Goal: Information Seeking & Learning: Learn about a topic

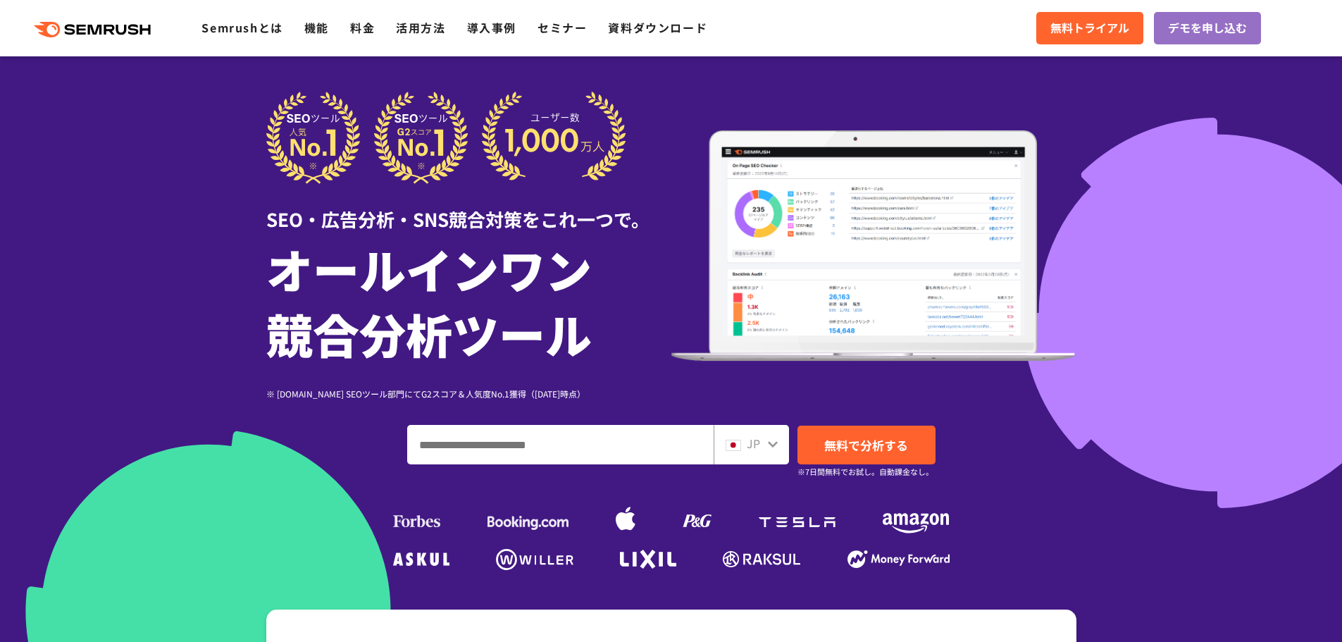
scroll to position [352, 0]
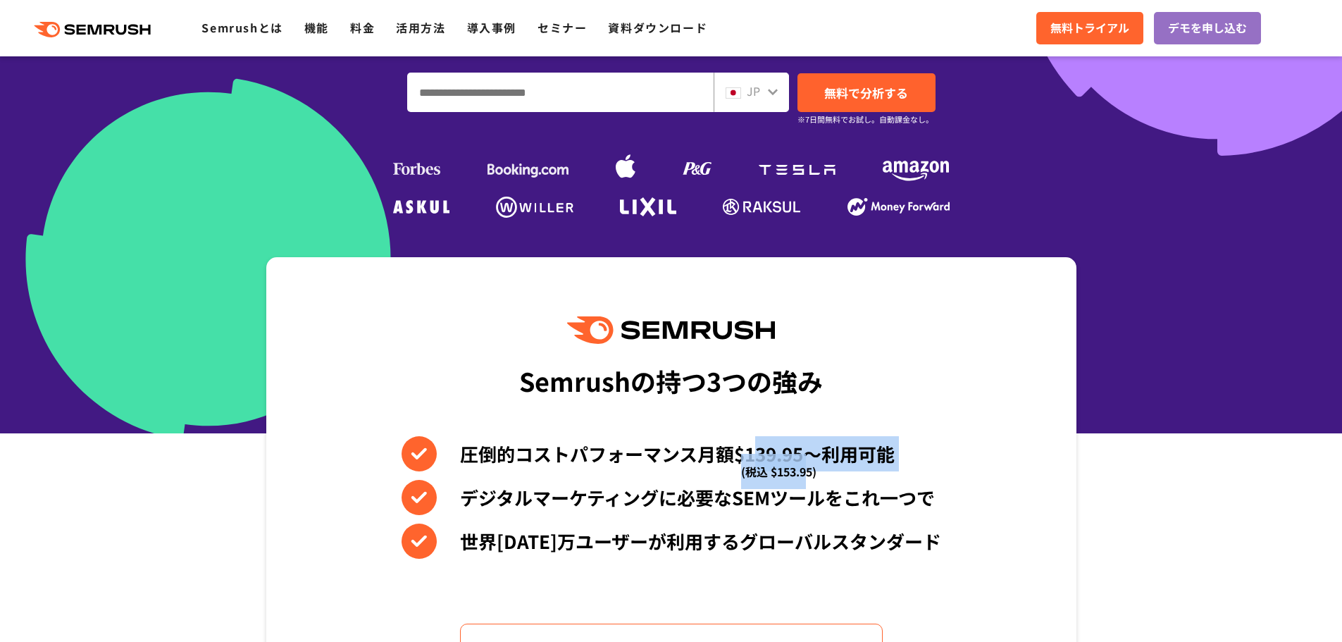
drag, startPoint x: 754, startPoint y: 449, endPoint x: 805, endPoint y: 460, distance: 52.0
click at [805, 460] on li "圧倒的コストパフォーマンス月額$139.95〜利用可能 (税込 $153.95)" at bounding box center [672, 453] width 540 height 35
click at [840, 464] on li "圧倒的コストパフォーマンス月額$139.95〜利用可能 (税込 $153.95)" at bounding box center [672, 453] width 540 height 35
click at [861, 397] on div "Semrushの持つ3つの強み 圧倒的コストパフォーマンス月額$139.95〜利用可能 (税込 $153.95) デジタルマーケティングに必要なSEMツールを…" at bounding box center [671, 496] width 810 height 478
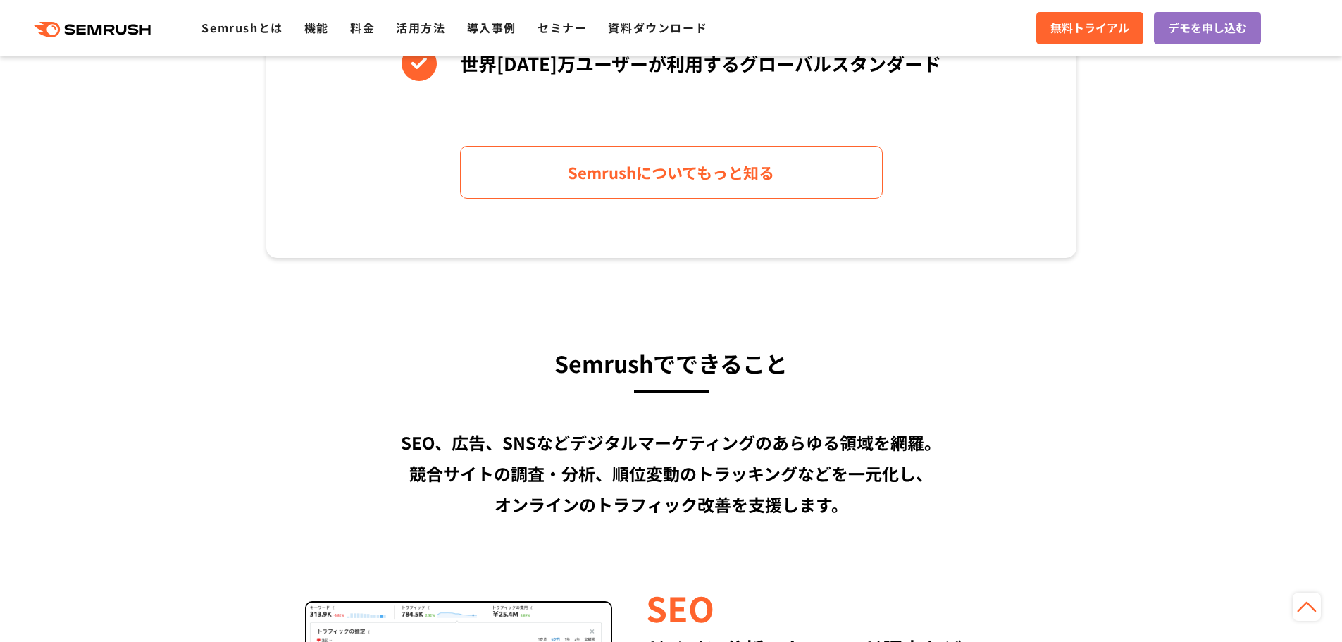
scroll to position [845, 0]
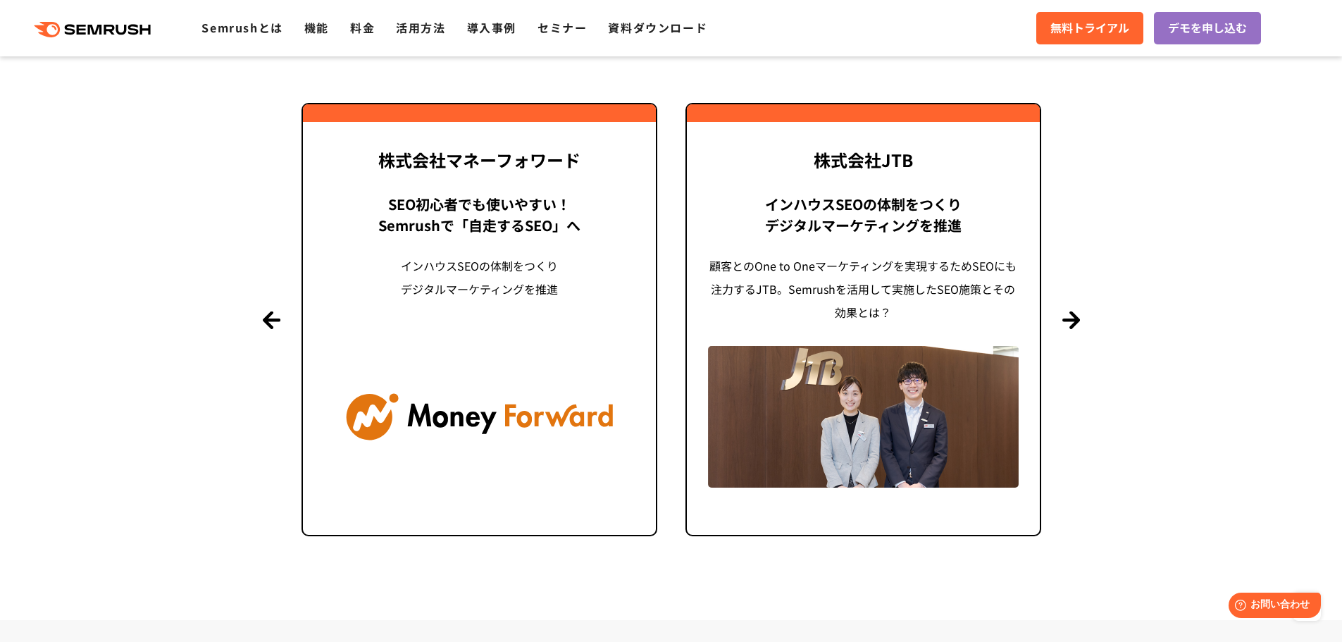
scroll to position [3452, 0]
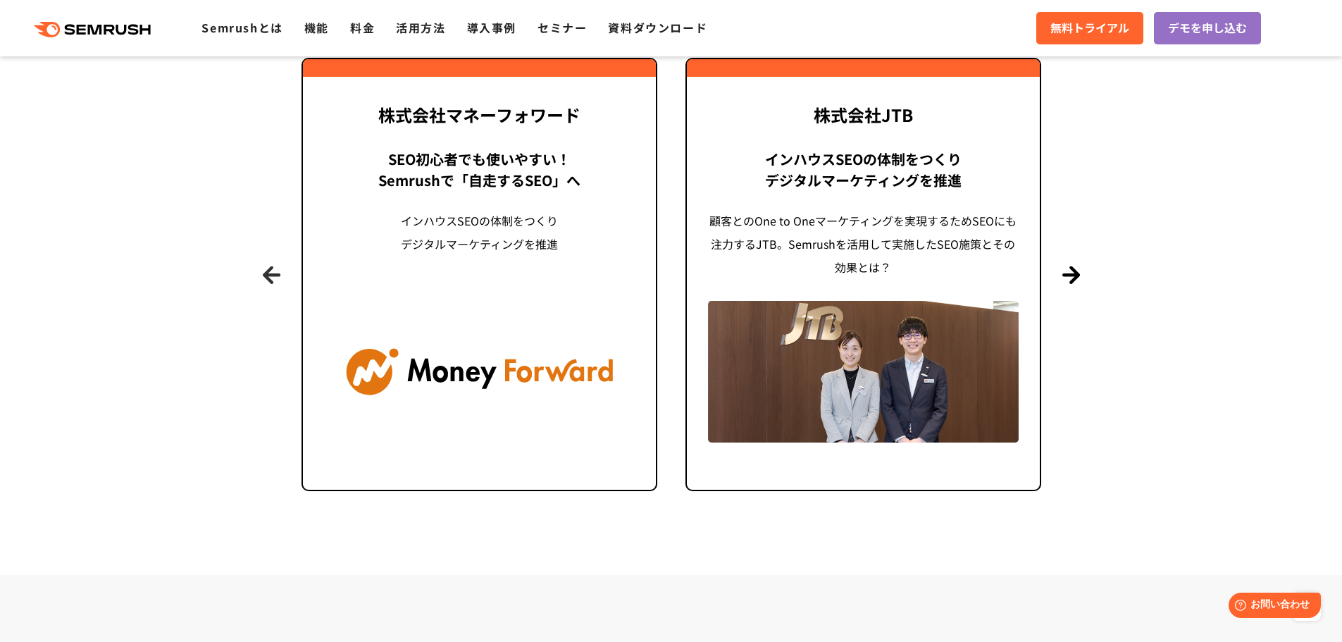
click at [268, 270] on button "Previous" at bounding box center [272, 275] width 18 height 18
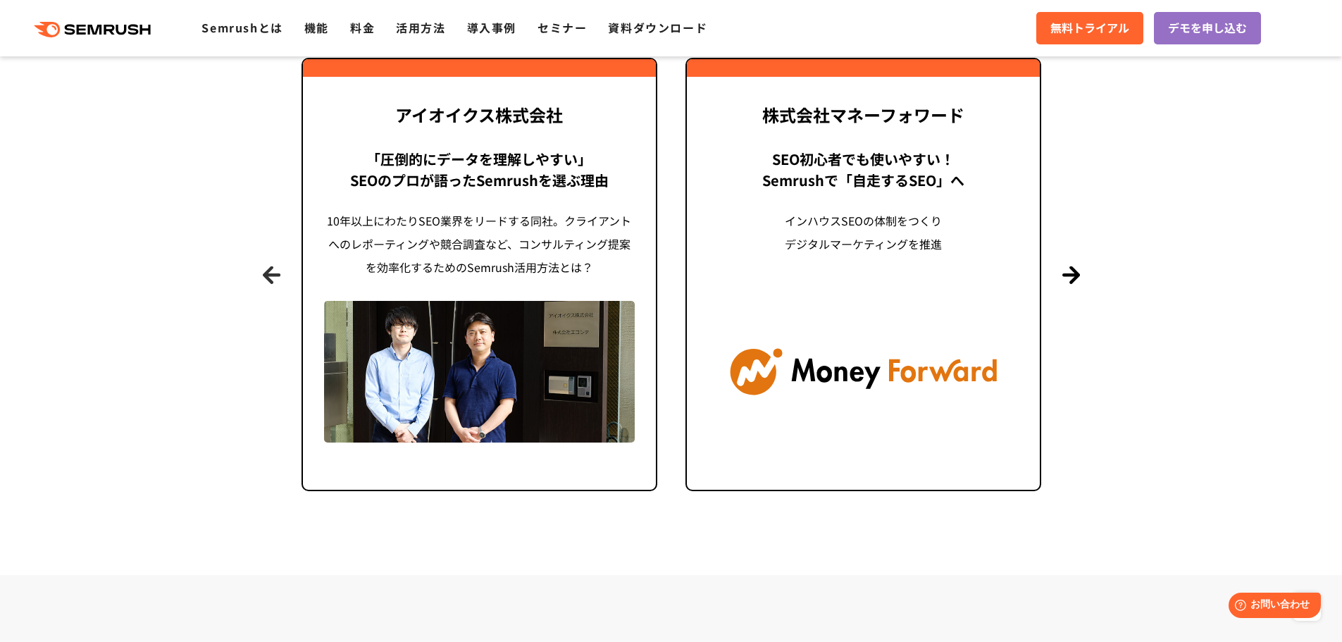
click at [268, 270] on button "Previous" at bounding box center [272, 275] width 18 height 18
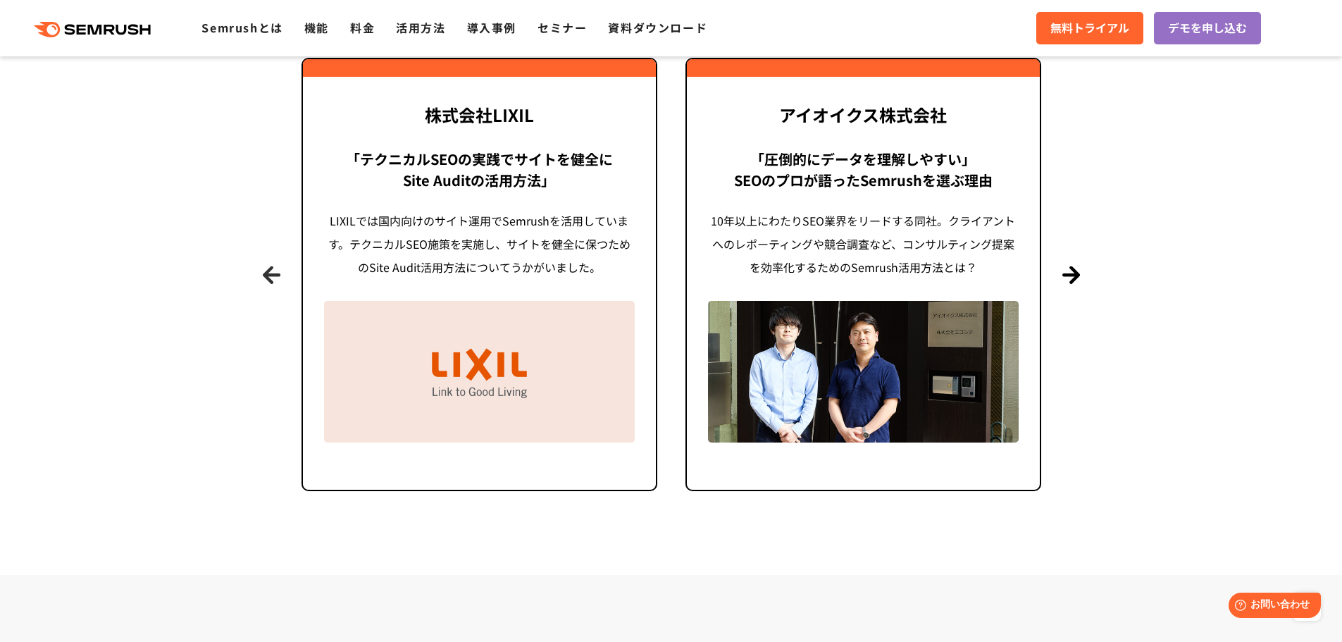
click at [268, 270] on button "Previous" at bounding box center [272, 275] width 18 height 18
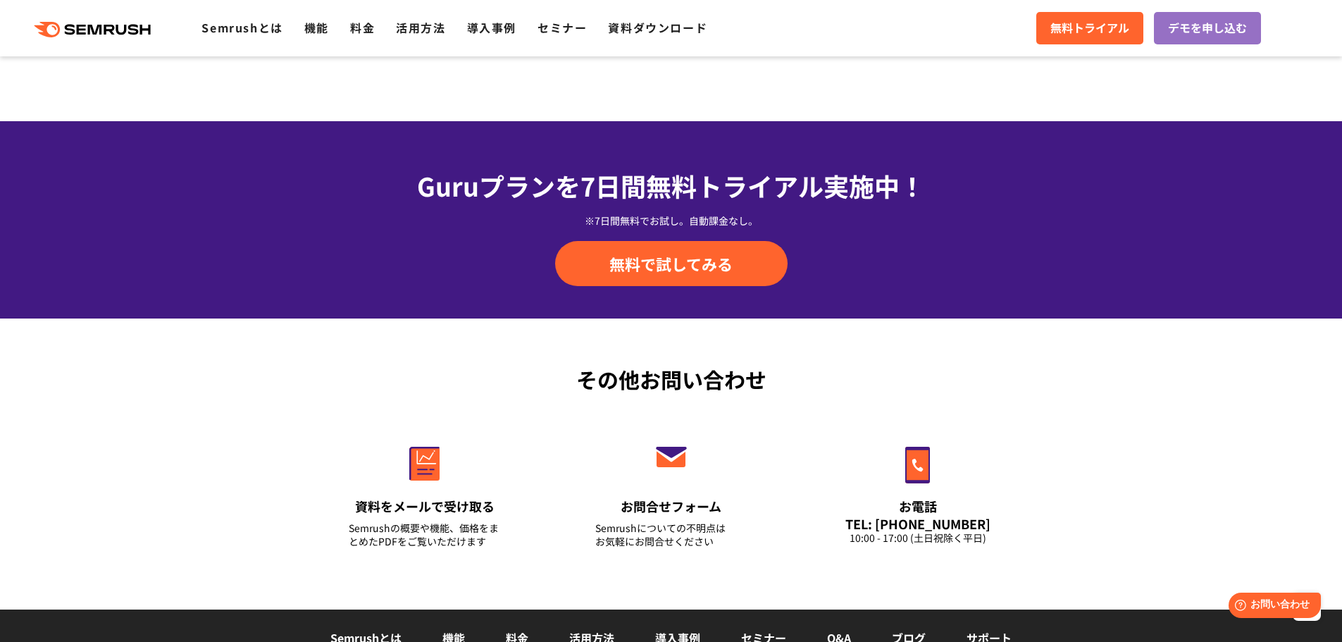
scroll to position [4930, 0]
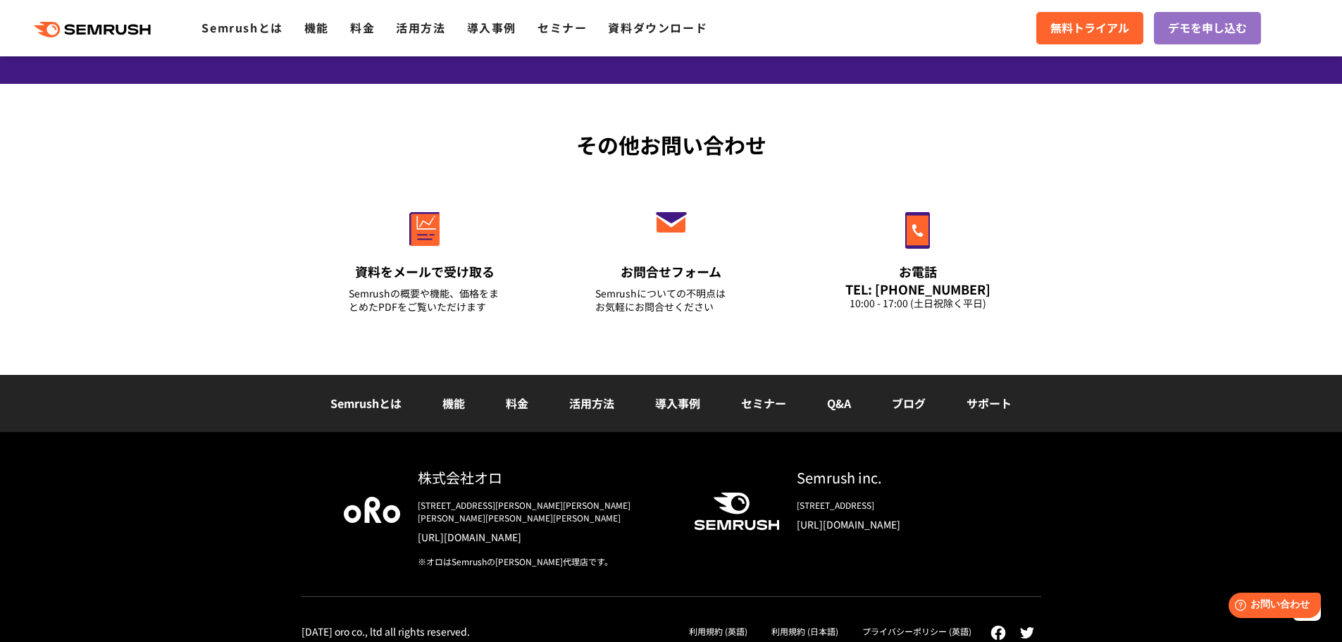
click at [516, 397] on link "料金" at bounding box center [517, 403] width 23 height 17
